Goal: Find specific page/section: Find specific page/section

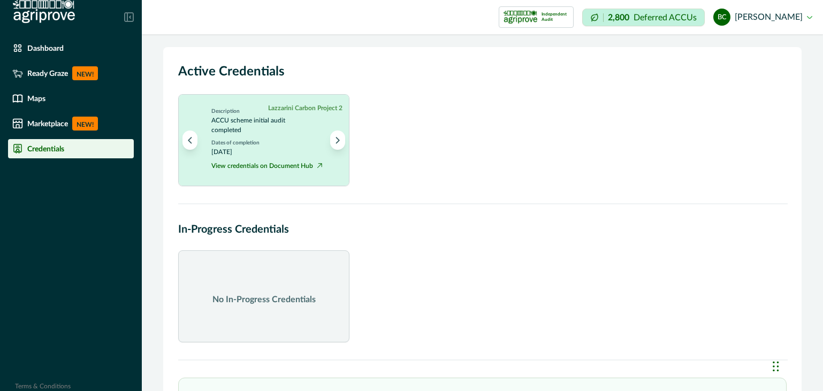
drag, startPoint x: 0, startPoint y: 0, endPoint x: 451, endPoint y: 156, distance: 477.6
click at [451, 156] on div "1 Lazzarini Carbon Project 2 Independent Audit Lazzarini Carbon Project 2 Descr…" at bounding box center [482, 140] width 608 height 92
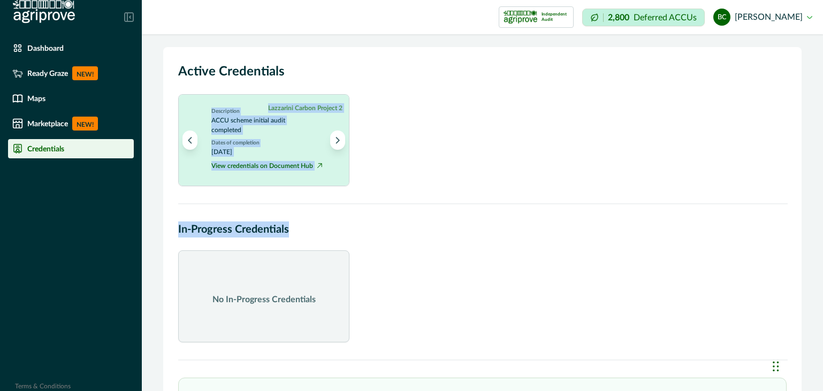
drag, startPoint x: 405, startPoint y: 226, endPoint x: 397, endPoint y: 149, distance: 76.9
click at [397, 149] on div "Active Credentials 1 Lazzarini Carbon Project 2 Independent Audit Lazzarini Car…" at bounding box center [482, 295] width 638 height 497
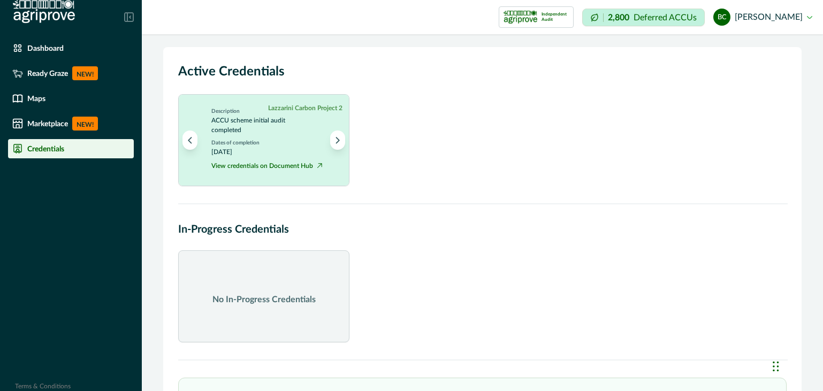
click at [413, 163] on div "1 Lazzarini Carbon Project 2 Independent Audit Lazzarini Carbon Project 2 Descr…" at bounding box center [482, 140] width 608 height 92
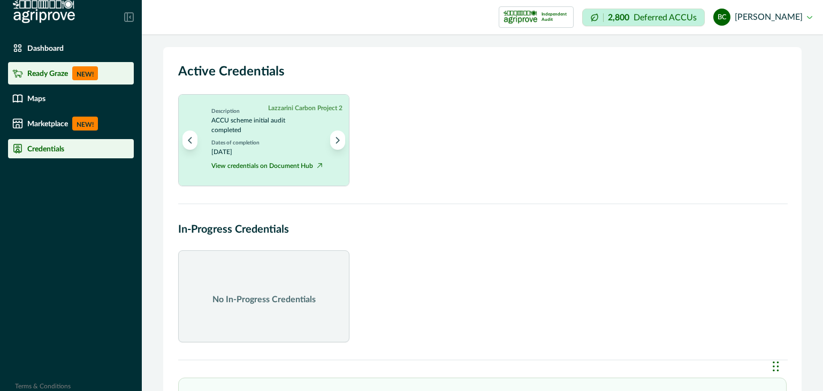
click at [59, 78] on div "Ready Graze NEW!" at bounding box center [70, 73] width 117 height 14
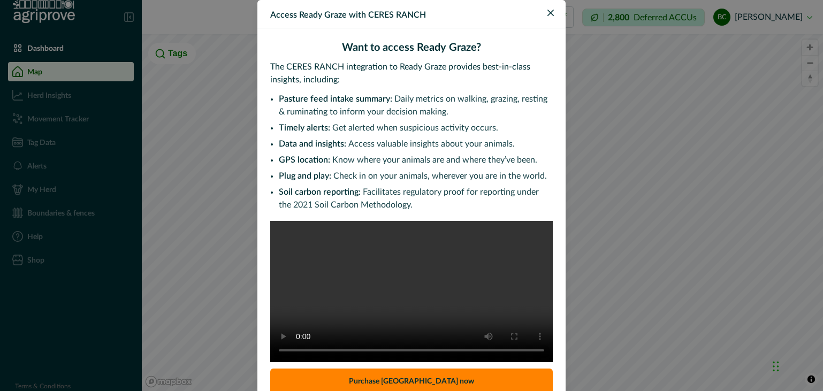
click at [240, 199] on div "Access Ready Graze with CERES RANCH Want to access Ready [GEOGRAPHIC_DATA]? The…" at bounding box center [411, 195] width 823 height 391
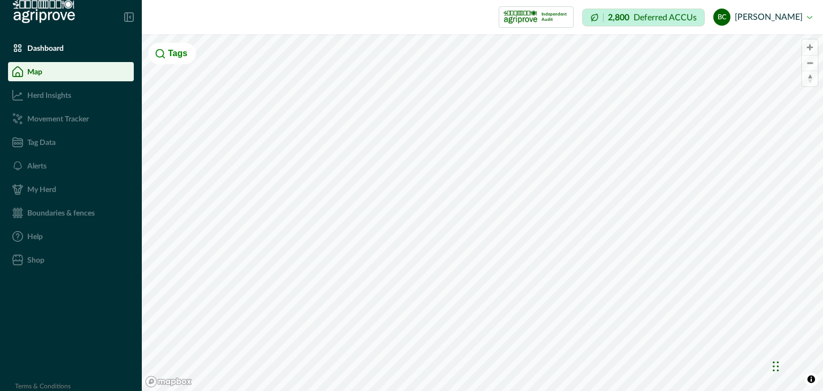
click at [36, 145] on p "Tag Data" at bounding box center [41, 142] width 28 height 9
click at [36, 171] on div "Alerts" at bounding box center [70, 165] width 117 height 11
click at [807, 51] on span "Zoom in" at bounding box center [810, 48] width 16 height 16
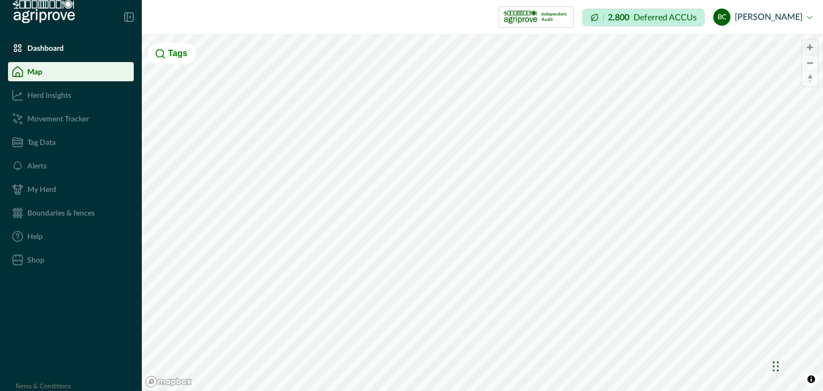
click at [810, 48] on span "Zoom in" at bounding box center [810, 48] width 16 height 16
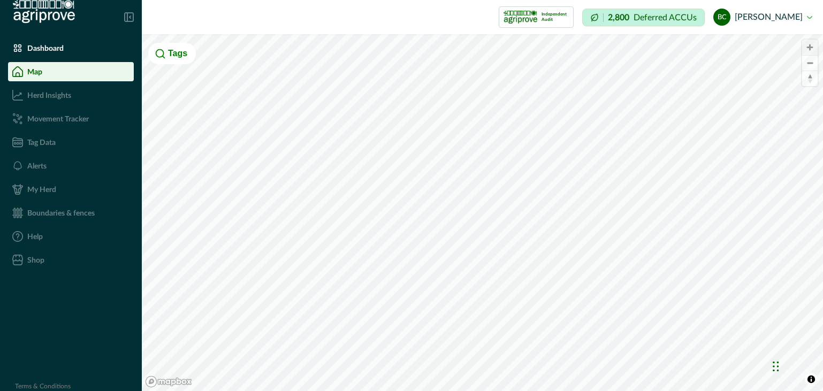
click at [811, 45] on span "Zoom in" at bounding box center [810, 48] width 16 height 16
click at [809, 49] on span "Zoom in" at bounding box center [810, 48] width 16 height 16
click at [811, 44] on span "Zoom in" at bounding box center [810, 48] width 16 height 16
